Goal: Information Seeking & Learning: Learn about a topic

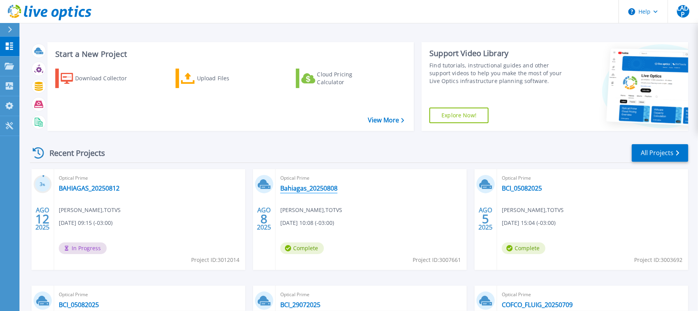
click at [323, 188] on link "Bahiagas_20250808" at bounding box center [308, 188] width 57 height 8
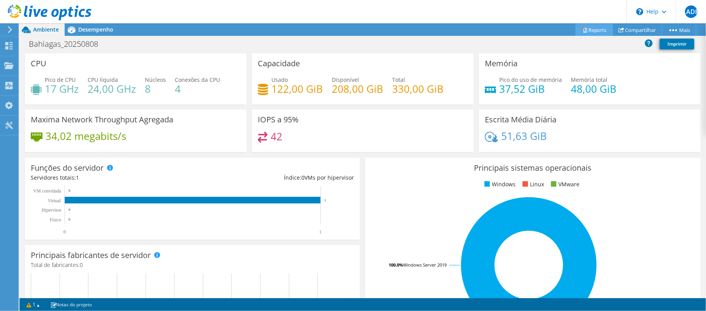
click at [594, 28] on link "Reports" at bounding box center [594, 30] width 37 height 12
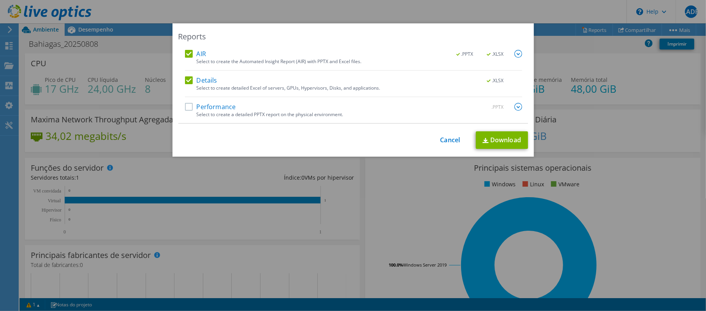
click at [185, 107] on label "Performance" at bounding box center [210, 107] width 51 height 8
click at [0, 0] on input "Performance" at bounding box center [0, 0] width 0 height 0
click at [496, 140] on link "Download" at bounding box center [502, 140] width 52 height 18
click at [599, 153] on div "Reports AIR .PPTX .XLSX Select to create the Automated Insight Report (AIR) wit…" at bounding box center [353, 155] width 706 height 264
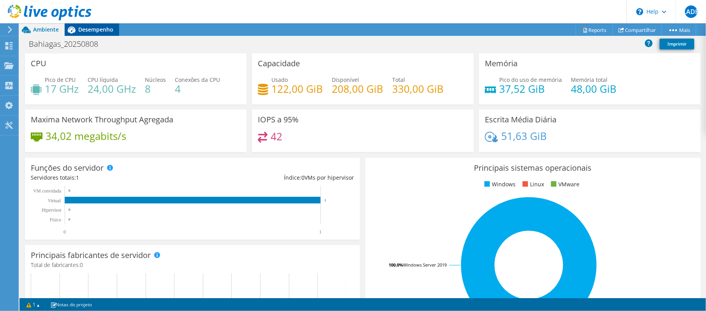
click at [91, 30] on span "Desempenho" at bounding box center [95, 29] width 35 height 7
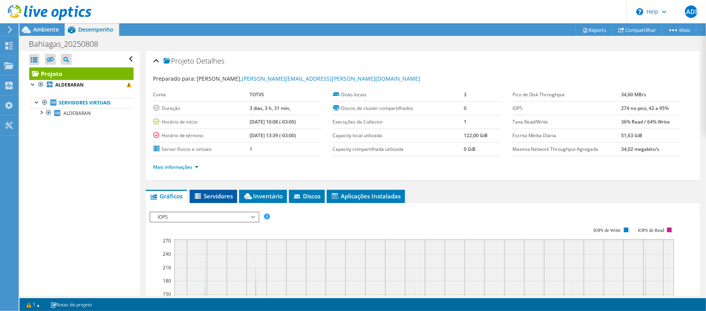
click at [211, 194] on span "Servidores" at bounding box center [214, 196] width 40 height 8
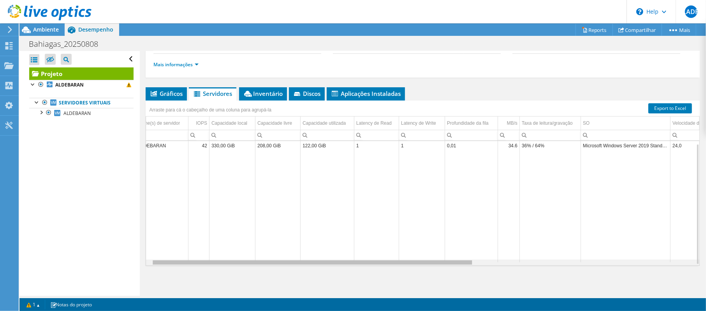
scroll to position [2, 0]
drag, startPoint x: 455, startPoint y: 265, endPoint x: 461, endPoint y: 254, distance: 12.4
click at [461, 254] on body "LADP Usuário Final [PERSON_NAME] de Piza [EMAIL_ADDRESS][PERSON_NAME][DOMAIN_NA…" at bounding box center [353, 155] width 706 height 311
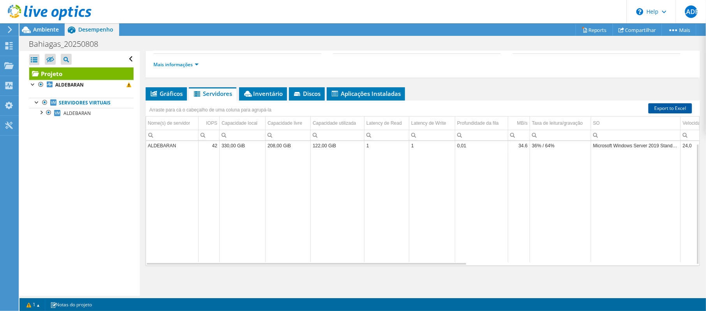
click at [659, 109] on link "Export to Excel" at bounding box center [670, 108] width 44 height 10
drag, startPoint x: 457, startPoint y: 243, endPoint x: 437, endPoint y: 245, distance: 20.4
click at [457, 243] on td "Data grid" at bounding box center [481, 207] width 53 height 110
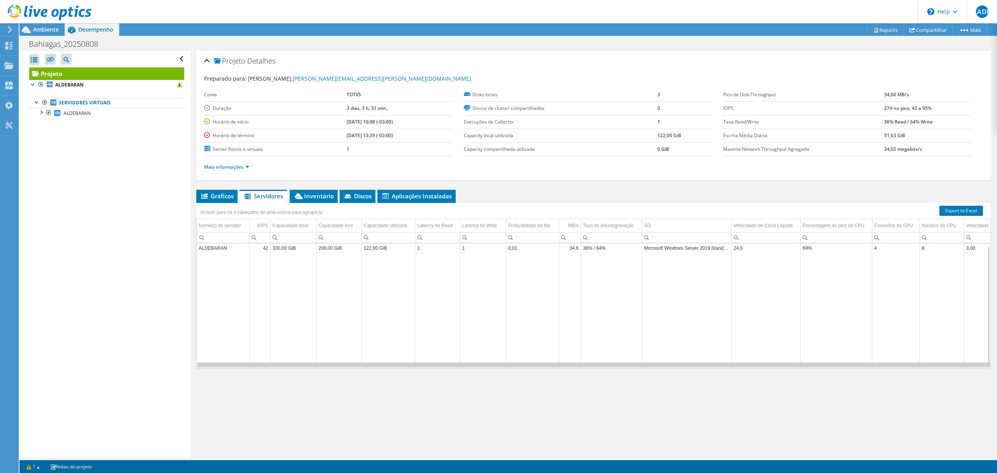
scroll to position [0, 18]
drag, startPoint x: 921, startPoint y: 368, endPoint x: 942, endPoint y: 366, distance: 20.3
click at [706, 310] on body "LADP Usuário Final [PERSON_NAME] de Piza [EMAIL_ADDRESS][PERSON_NAME][DOMAIN_NA…" at bounding box center [498, 236] width 997 height 473
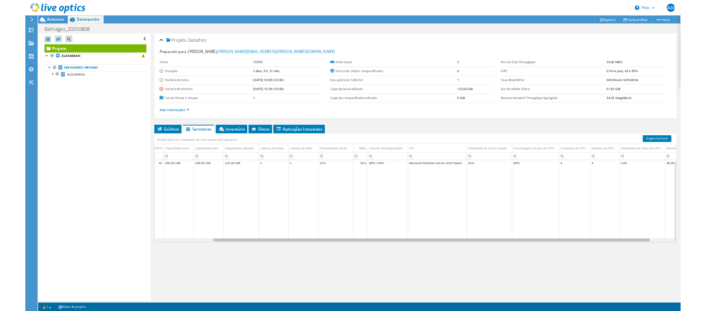
scroll to position [0, 0]
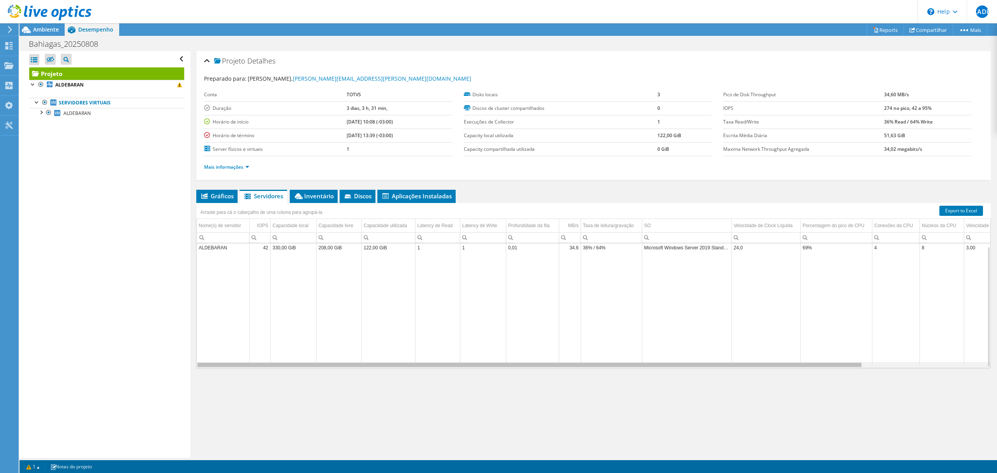
drag, startPoint x: 898, startPoint y: 363, endPoint x: 792, endPoint y: 359, distance: 106.0
click at [706, 310] on body "LADP Usuário Final [PERSON_NAME] de Piza [EMAIL_ADDRESS][PERSON_NAME][DOMAIN_NA…" at bounding box center [498, 236] width 997 height 473
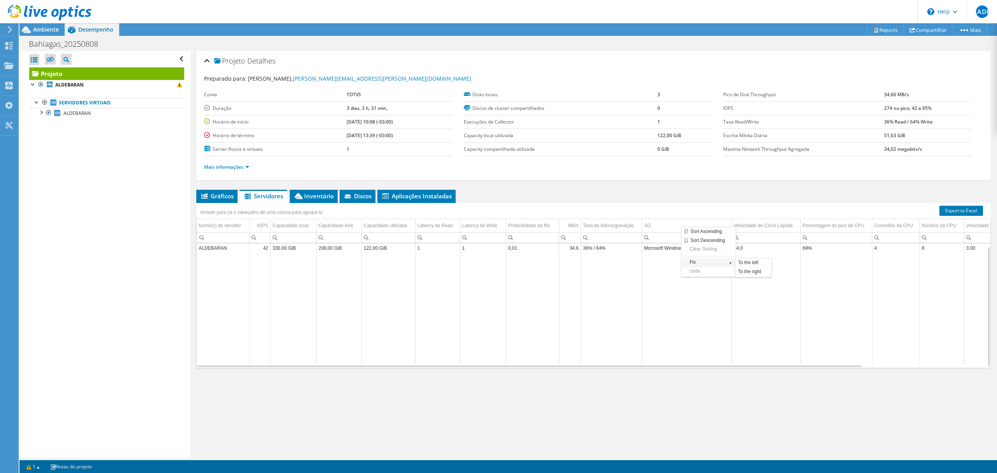
click at [686, 310] on div "Projeto Detalhes Preparado para: [PERSON_NAME] de Piza, [EMAIL_ADDRESS][PERSON_…" at bounding box center [593, 254] width 806 height 407
click at [572, 310] on div "Projeto Detalhes Preparado para: [PERSON_NAME] de Piza, [EMAIL_ADDRESS][PERSON_…" at bounding box center [593, 254] width 806 height 407
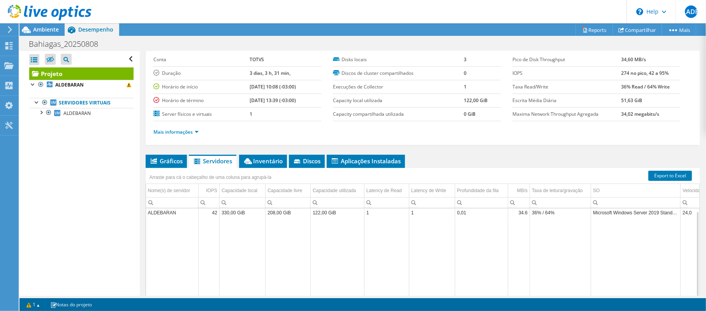
scroll to position [52, 0]
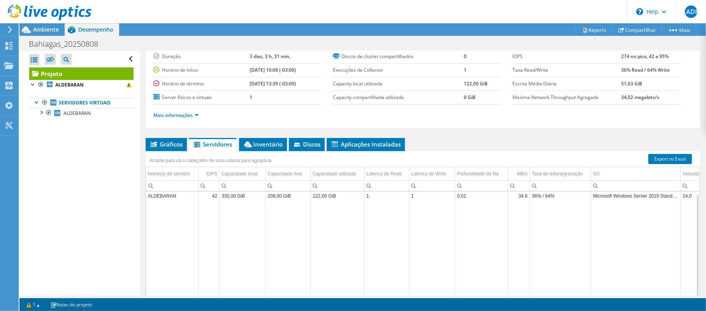
click at [69, 70] on link "Projeto" at bounding box center [81, 73] width 104 height 12
click at [187, 111] on ul "Mais informações" at bounding box center [422, 114] width 539 height 11
click at [192, 116] on link "Mais informações" at bounding box center [175, 115] width 45 height 7
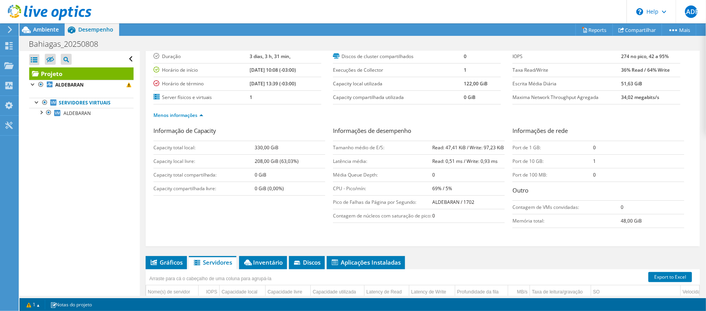
scroll to position [0, 0]
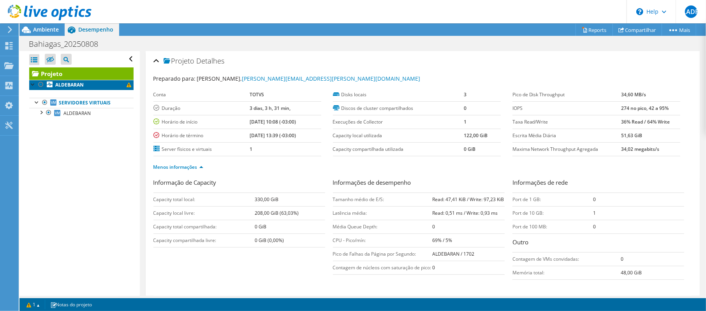
click at [70, 88] on b "ALDEBARAN" at bounding box center [69, 84] width 28 height 7
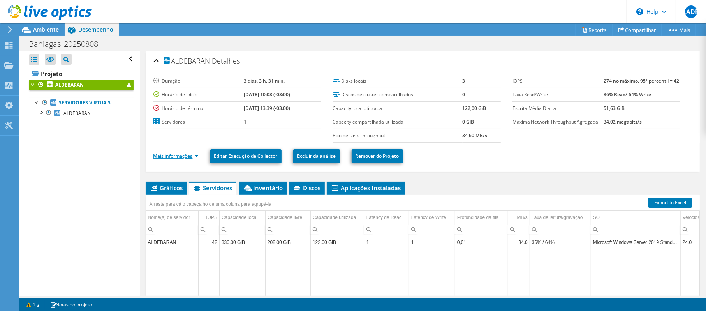
click at [197, 158] on link "Mais informações" at bounding box center [175, 156] width 45 height 7
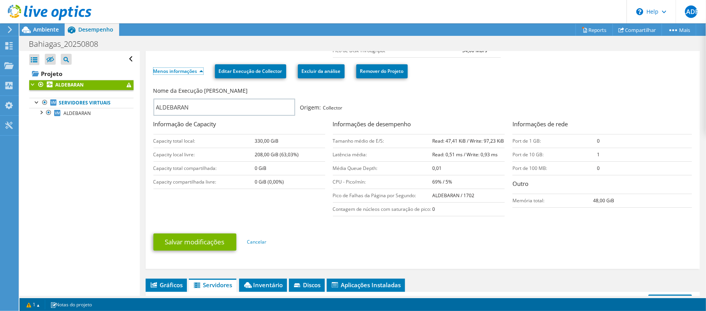
scroll to position [104, 0]
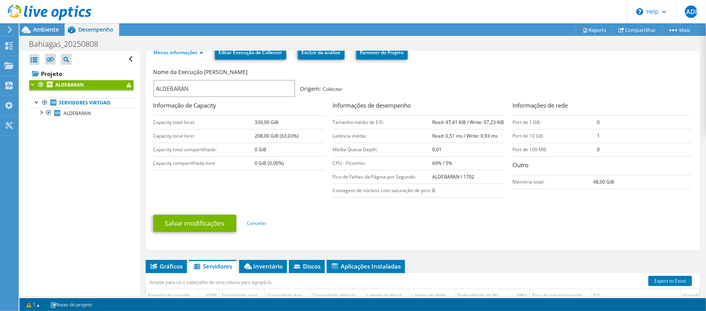
click at [81, 88] on b "ALDEBARAN" at bounding box center [69, 84] width 28 height 7
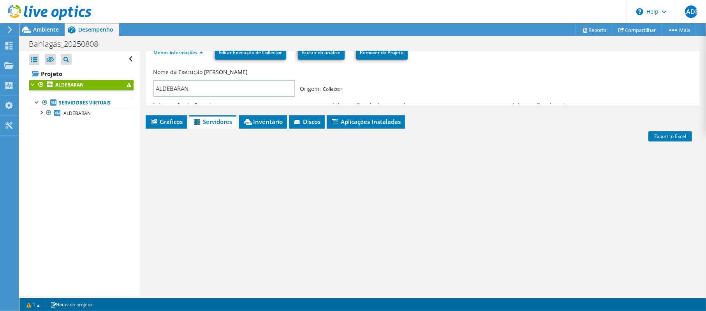
scroll to position [96, 0]
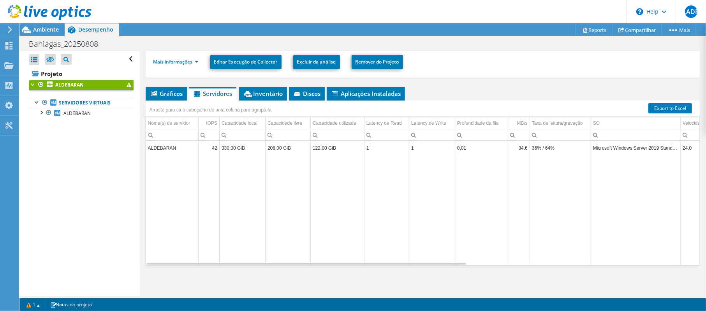
click at [80, 88] on b "ALDEBARAN" at bounding box center [69, 84] width 28 height 7
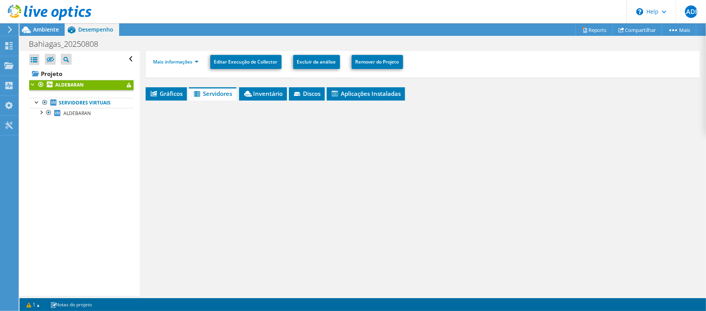
click at [79, 88] on b "ALDEBARAN" at bounding box center [69, 84] width 28 height 7
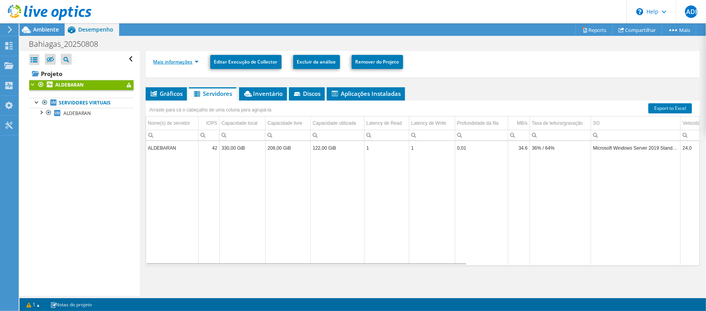
drag, startPoint x: 139, startPoint y: 94, endPoint x: 198, endPoint y: 63, distance: 66.2
click at [198, 63] on link "Mais informações" at bounding box center [175, 61] width 45 height 7
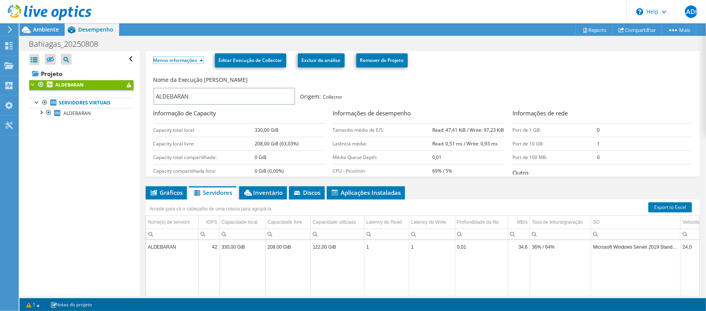
scroll to position [0, 0]
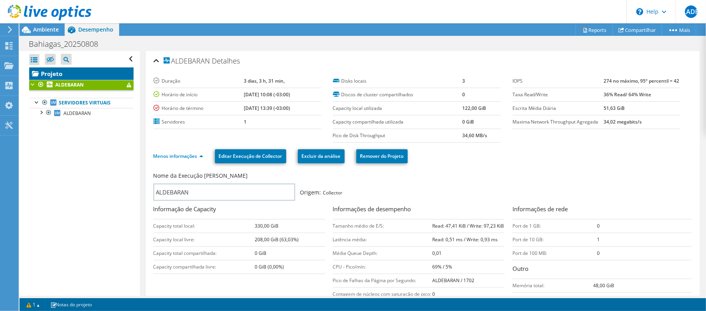
click at [56, 72] on link "Projeto" at bounding box center [81, 73] width 104 height 12
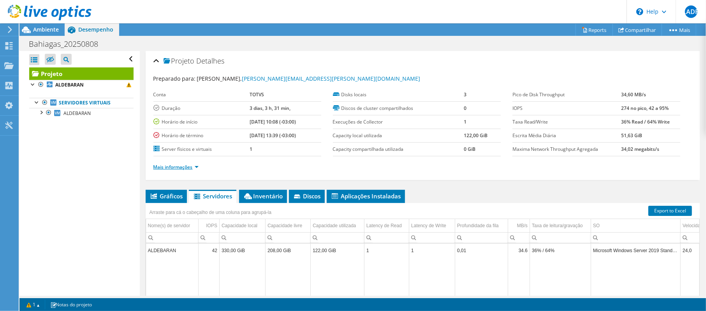
click at [197, 169] on link "Mais informações" at bounding box center [175, 167] width 45 height 7
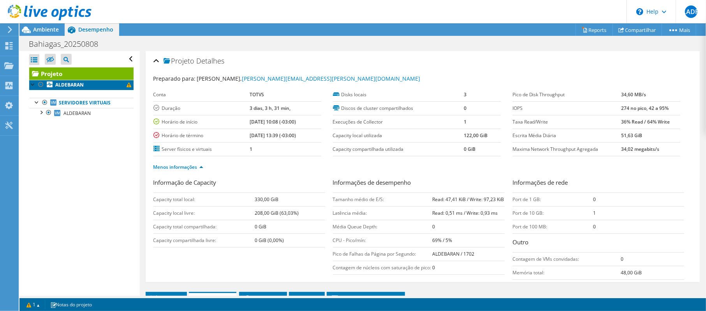
click at [76, 82] on b "ALDEBARAN" at bounding box center [69, 84] width 28 height 7
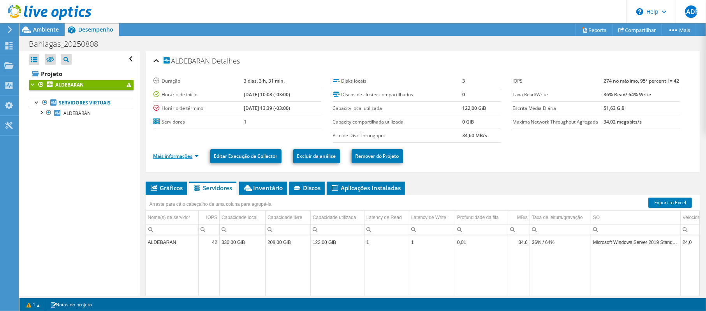
click at [194, 156] on link "Mais informações" at bounding box center [175, 156] width 45 height 7
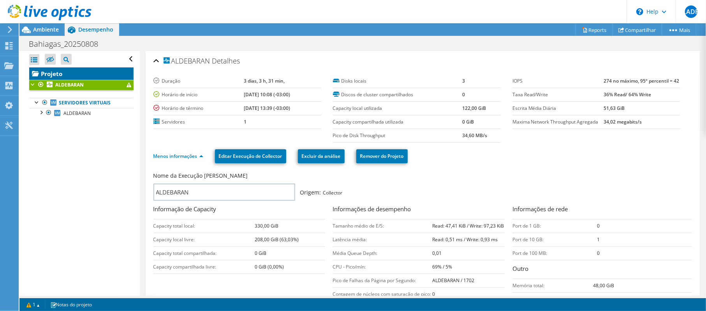
click at [58, 72] on link "Projeto" at bounding box center [81, 73] width 104 height 12
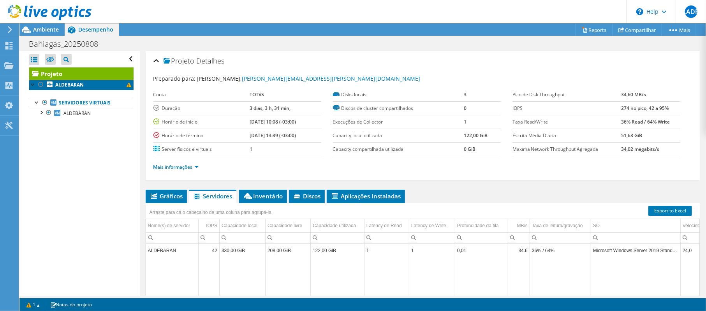
click at [85, 86] on link "ALDEBARAN" at bounding box center [81, 85] width 104 height 10
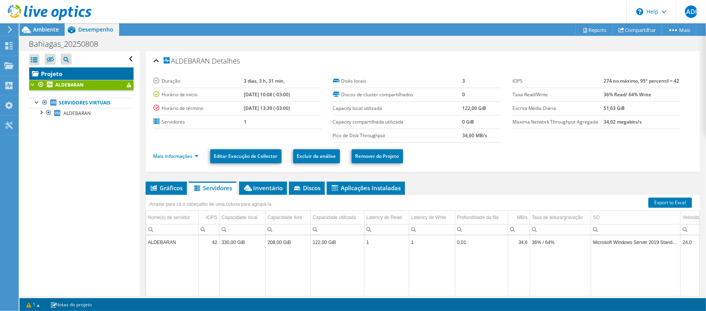
click at [80, 71] on link "Projeto" at bounding box center [81, 73] width 104 height 12
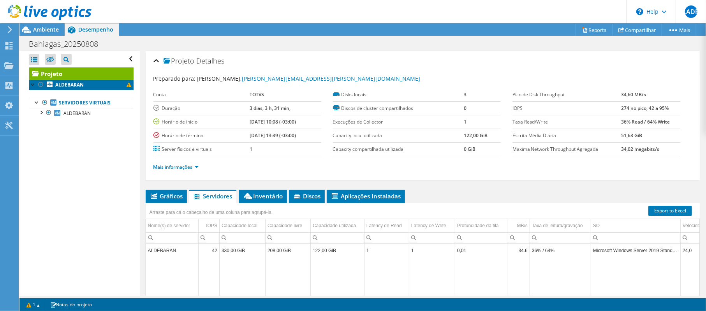
click at [80, 83] on b "ALDEBARAN" at bounding box center [69, 84] width 28 height 7
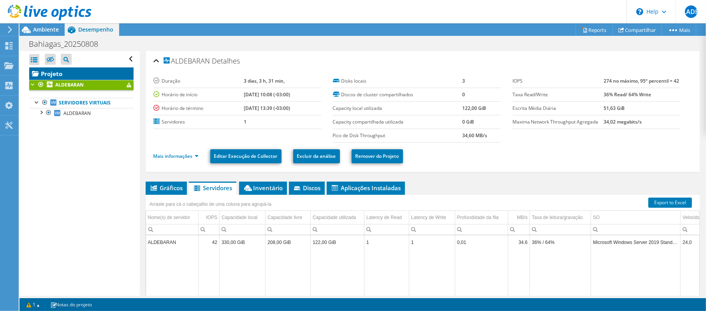
click at [80, 76] on link "Projeto" at bounding box center [81, 73] width 104 height 12
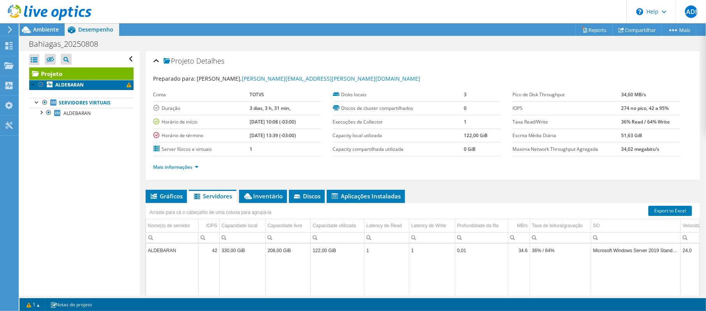
click at [80, 85] on b "ALDEBARAN" at bounding box center [69, 84] width 28 height 7
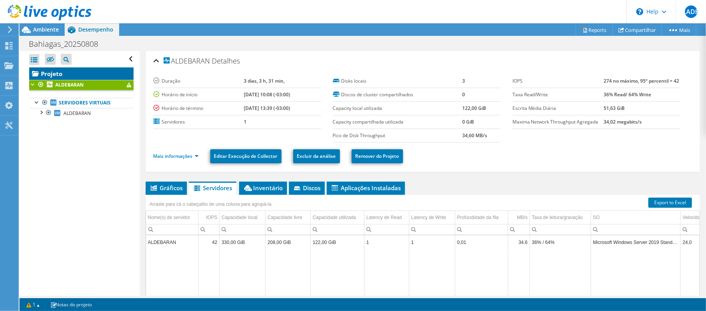
click at [79, 74] on link "Projeto" at bounding box center [81, 73] width 104 height 12
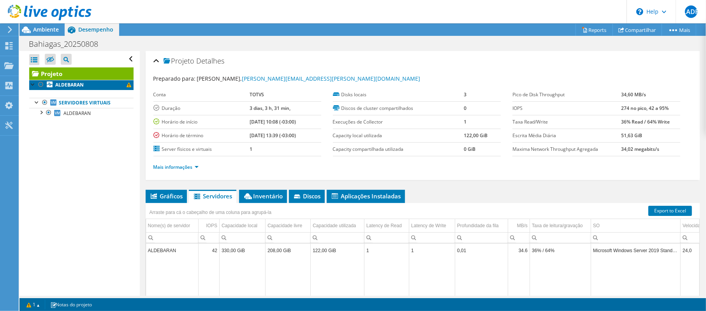
click at [80, 84] on b "ALDEBARAN" at bounding box center [69, 84] width 28 height 7
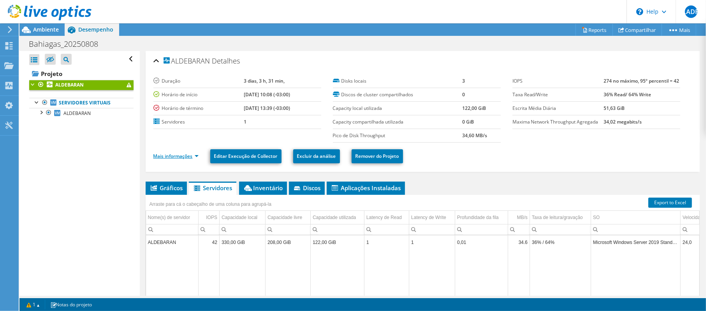
click at [196, 158] on link "Mais informações" at bounding box center [175, 156] width 45 height 7
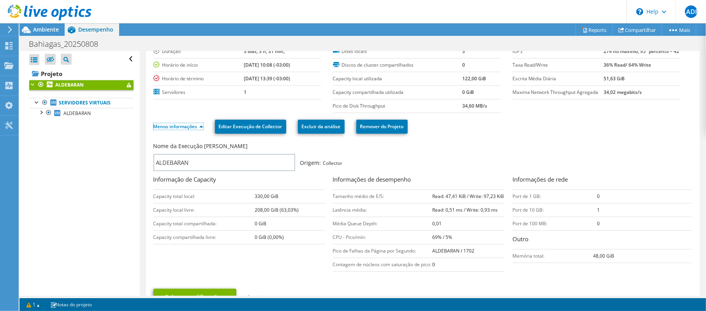
scroll to position [28, 0]
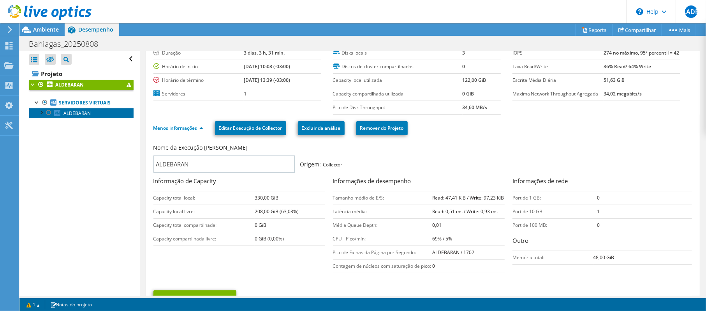
click at [72, 113] on span "ALDEBARAN" at bounding box center [76, 113] width 27 height 7
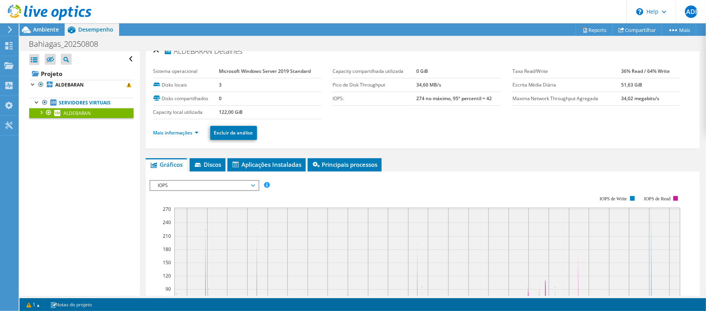
scroll to position [0, 0]
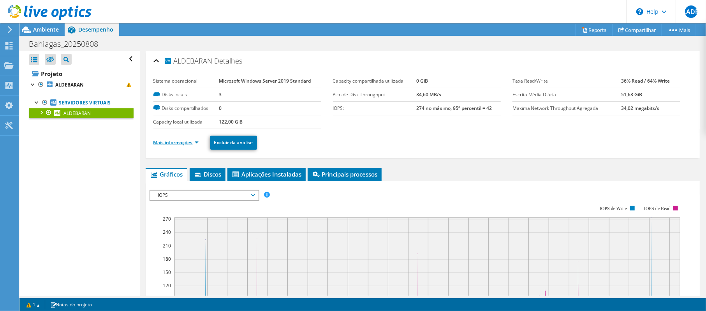
click at [197, 142] on link "Mais informações" at bounding box center [175, 142] width 45 height 7
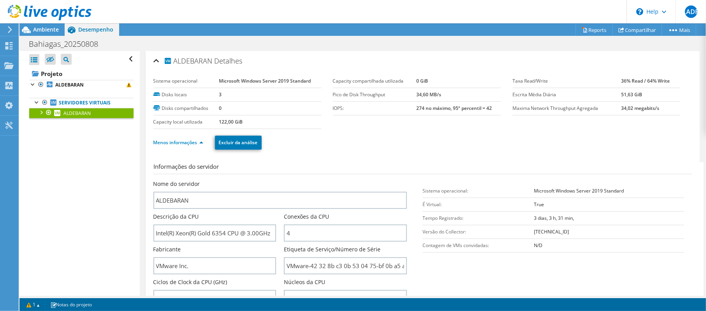
click at [97, 200] on div "Abrir Todos Fechar Todos Ocultar nós excluídos Filtro de árvore do projeto" at bounding box center [79, 173] width 120 height 245
click at [91, 104] on link "Servidores virtuais" at bounding box center [81, 103] width 104 height 10
click at [72, 79] on link "Projeto" at bounding box center [81, 73] width 104 height 12
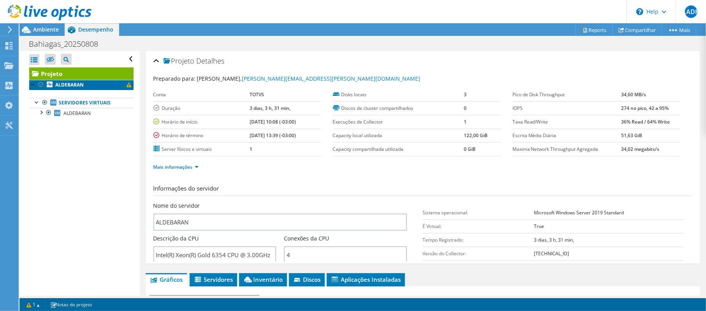
click at [72, 83] on b "ALDEBARAN" at bounding box center [69, 84] width 28 height 7
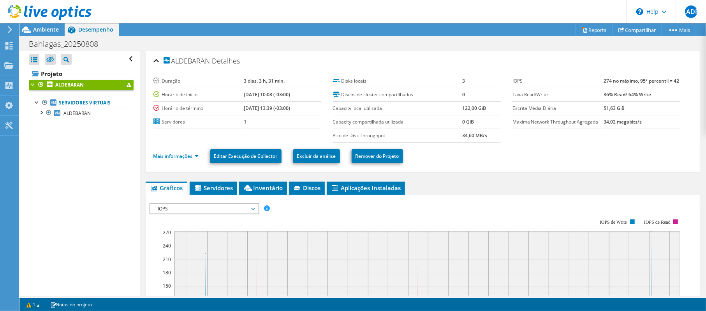
click at [178, 162] on ul "Mais informações Editar Execução [PERSON_NAME] Excluir da análise Remover do Pr…" at bounding box center [422, 155] width 539 height 16
click at [189, 156] on link "Mais informações" at bounding box center [175, 156] width 45 height 7
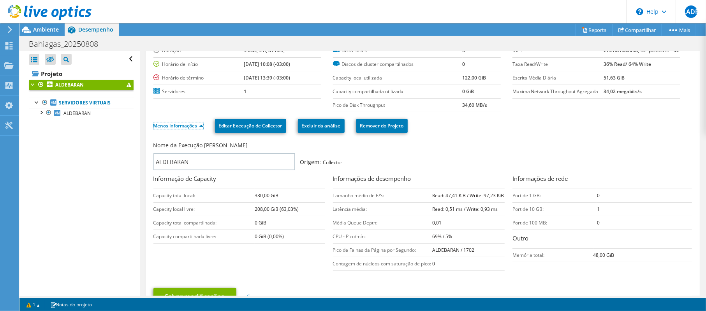
scroll to position [52, 0]
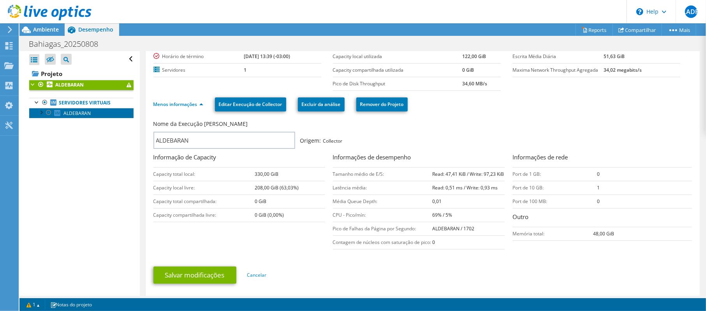
click at [72, 113] on span "ALDEBARAN" at bounding box center [76, 113] width 27 height 7
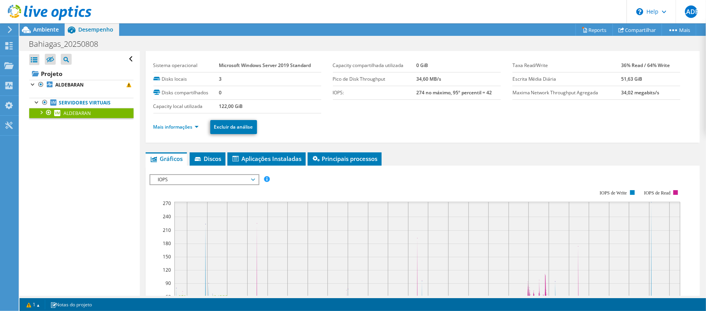
scroll to position [0, 0]
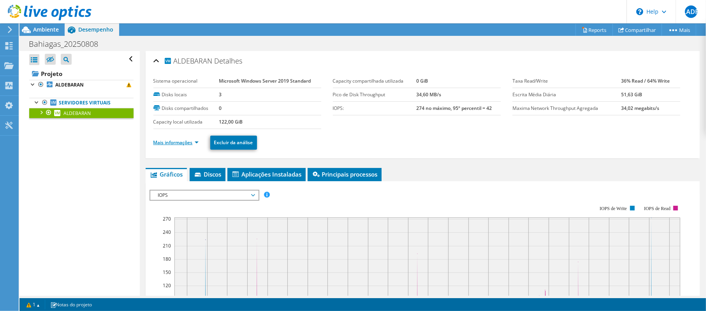
click at [195, 142] on link "Mais informações" at bounding box center [175, 142] width 45 height 7
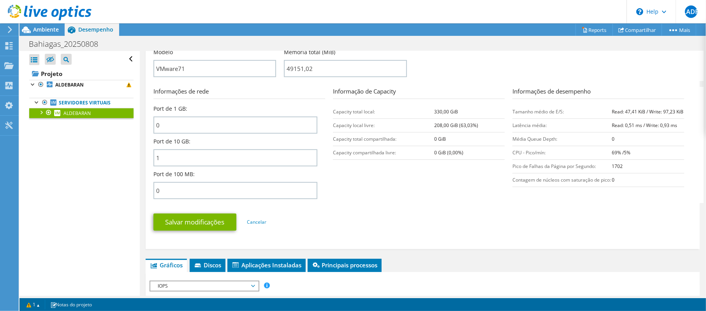
scroll to position [415, 0]
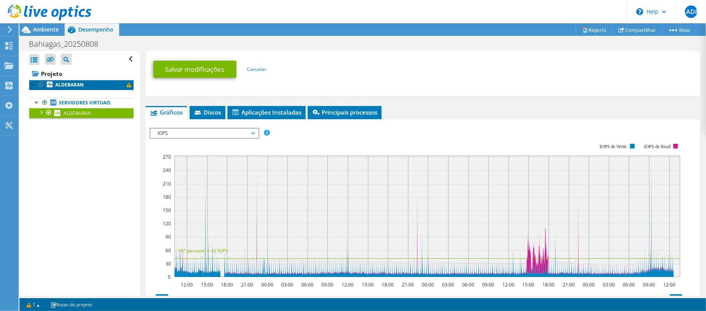
click at [97, 83] on link "ALDEBARAN" at bounding box center [81, 85] width 104 height 10
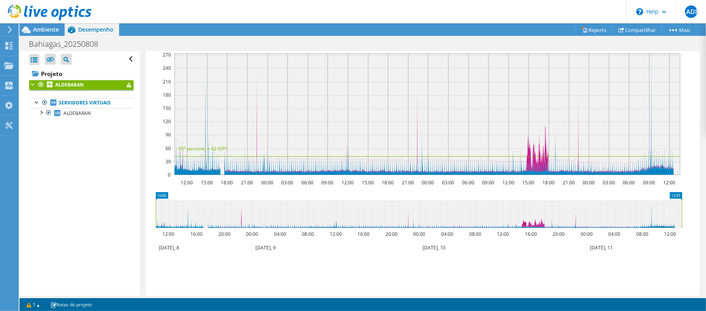
scroll to position [0, 0]
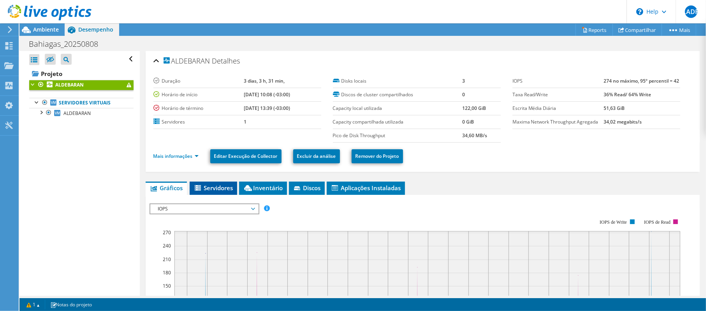
click at [220, 190] on span "Servidores" at bounding box center [214, 188] width 40 height 8
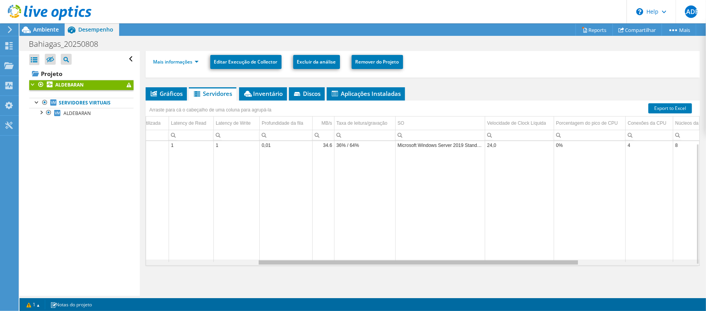
scroll to position [0, 231]
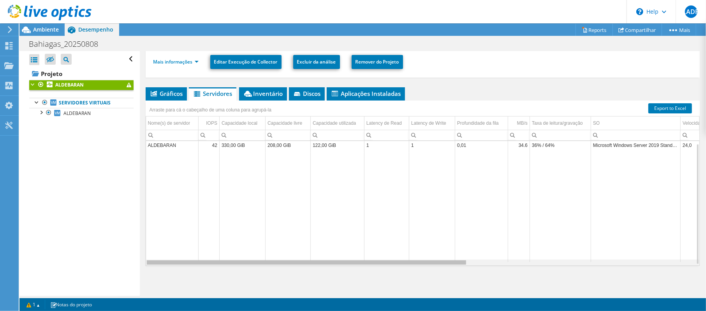
drag, startPoint x: 237, startPoint y: 262, endPoint x: 189, endPoint y: 268, distance: 48.6
click at [194, 269] on body "LADP Usuário Final [PERSON_NAME] de Piza [EMAIL_ADDRESS][PERSON_NAME][DOMAIN_NA…" at bounding box center [353, 155] width 706 height 311
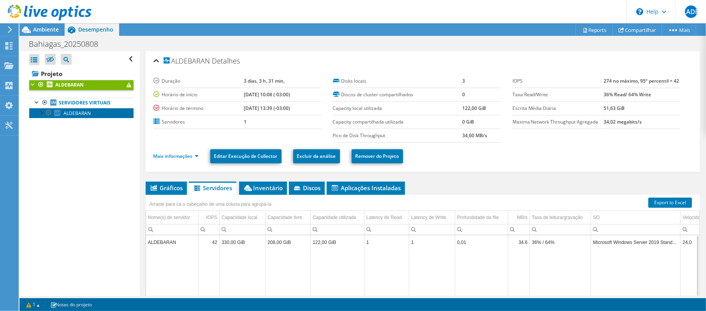
click at [76, 112] on span "ALDEBARAN" at bounding box center [76, 113] width 27 height 7
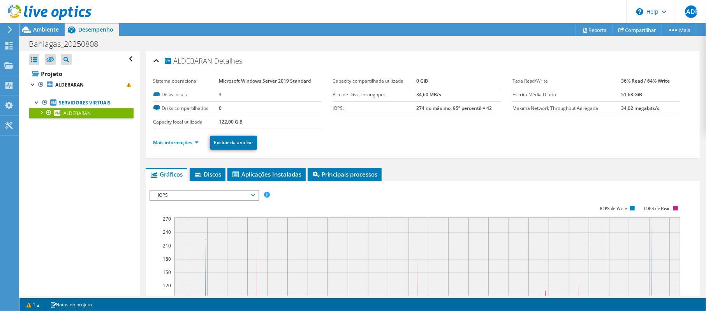
click at [192, 146] on li "Mais informações" at bounding box center [178, 142] width 50 height 9
click at [190, 145] on link "Mais informações" at bounding box center [175, 142] width 45 height 7
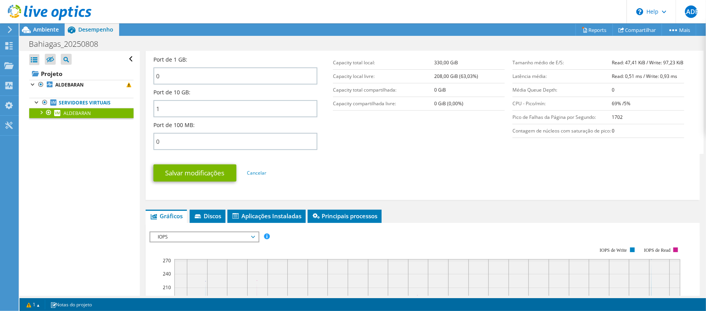
click at [228, 239] on span "IOPS" at bounding box center [204, 236] width 100 height 9
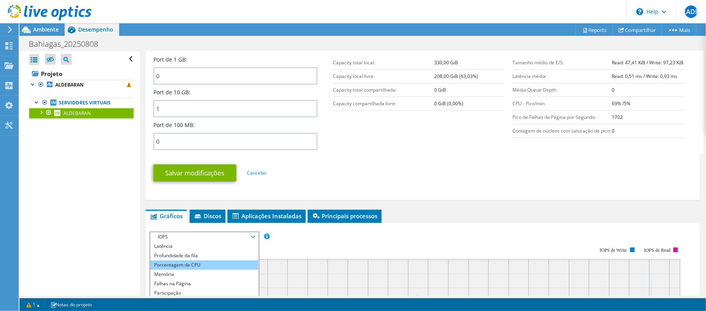
click at [205, 269] on li "Porcentagem da CPU" at bounding box center [204, 264] width 108 height 9
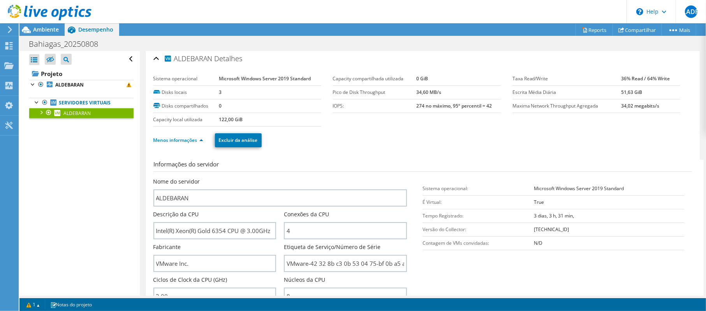
scroll to position [0, 0]
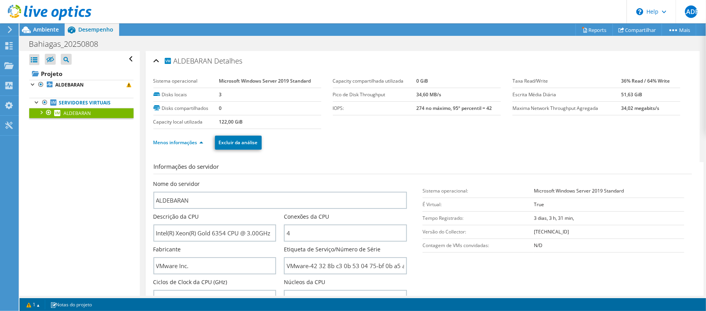
drag, startPoint x: 594, startPoint y: 239, endPoint x: 575, endPoint y: 252, distance: 22.7
click at [594, 238] on td "[TECHNICAL_ID]" at bounding box center [609, 232] width 150 height 14
click at [63, 81] on b "ALDEBARAN" at bounding box center [69, 84] width 28 height 7
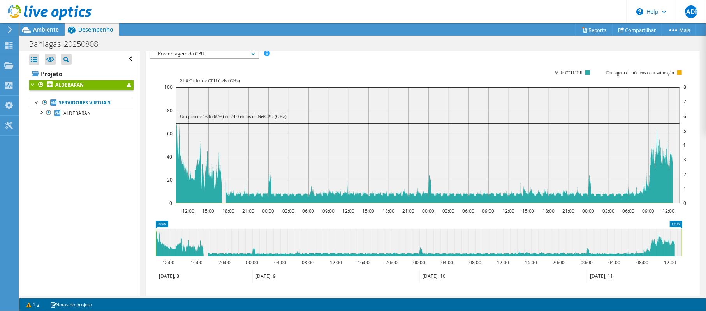
scroll to position [156, 0]
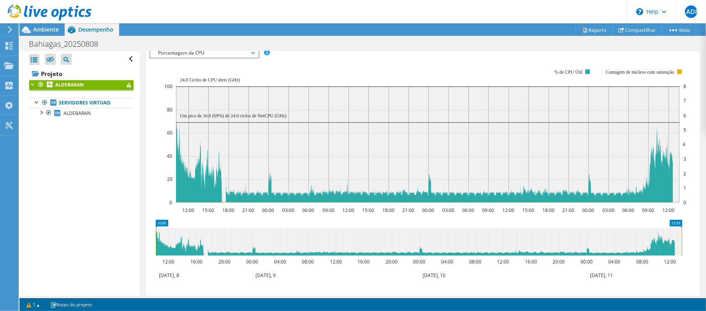
click at [620, 273] on icon at bounding box center [631, 275] width 89 height 13
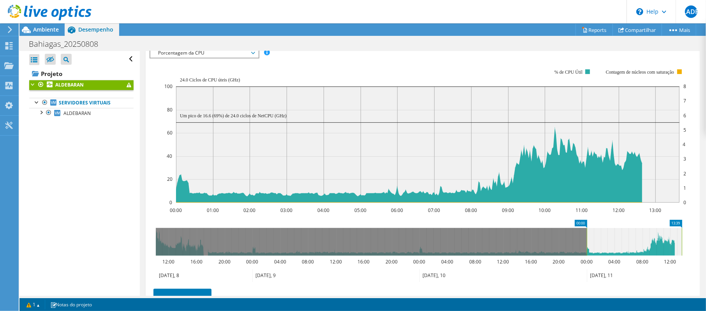
click at [572, 275] on icon at bounding box center [502, 275] width 167 height 13
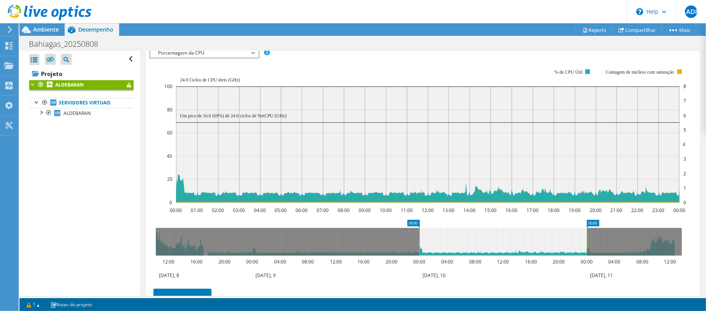
click at [413, 273] on icon at bounding box center [335, 275] width 167 height 13
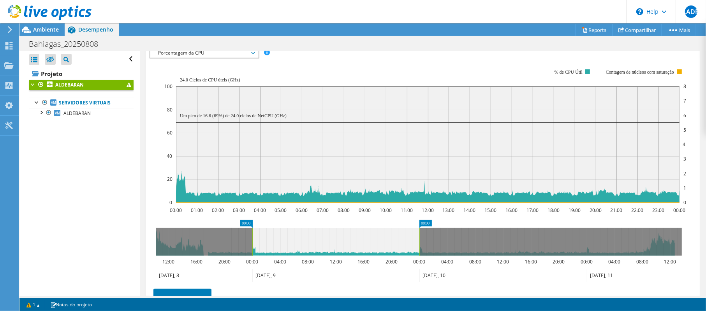
click at [301, 274] on icon at bounding box center [335, 275] width 167 height 13
click at [210, 277] on icon at bounding box center [204, 275] width 97 height 13
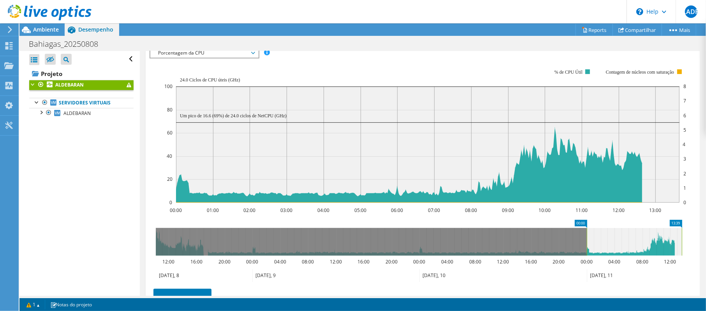
click at [615, 275] on icon at bounding box center [631, 275] width 89 height 13
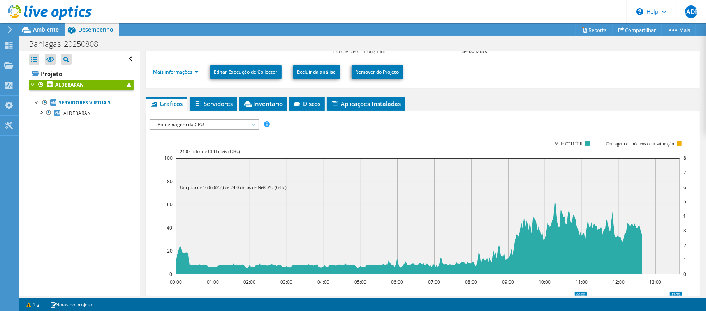
scroll to position [0, 0]
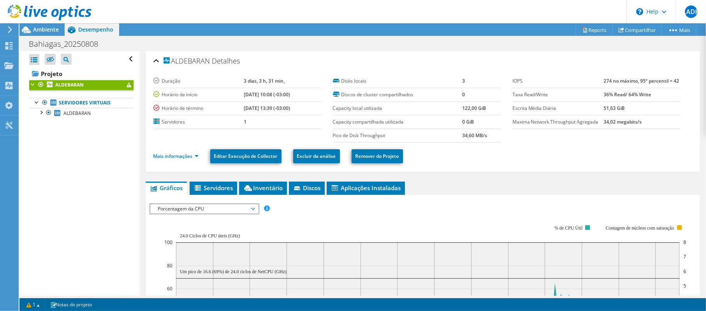
click at [187, 153] on ul "Mais informações Editar Execução [PERSON_NAME] Excluir da análise Remover do Pr…" at bounding box center [422, 155] width 539 height 16
drag, startPoint x: 186, startPoint y: 154, endPoint x: 184, endPoint y: 161, distance: 6.9
click at [186, 155] on li "Mais informações" at bounding box center [178, 156] width 50 height 9
